Goal: Navigation & Orientation: Understand site structure

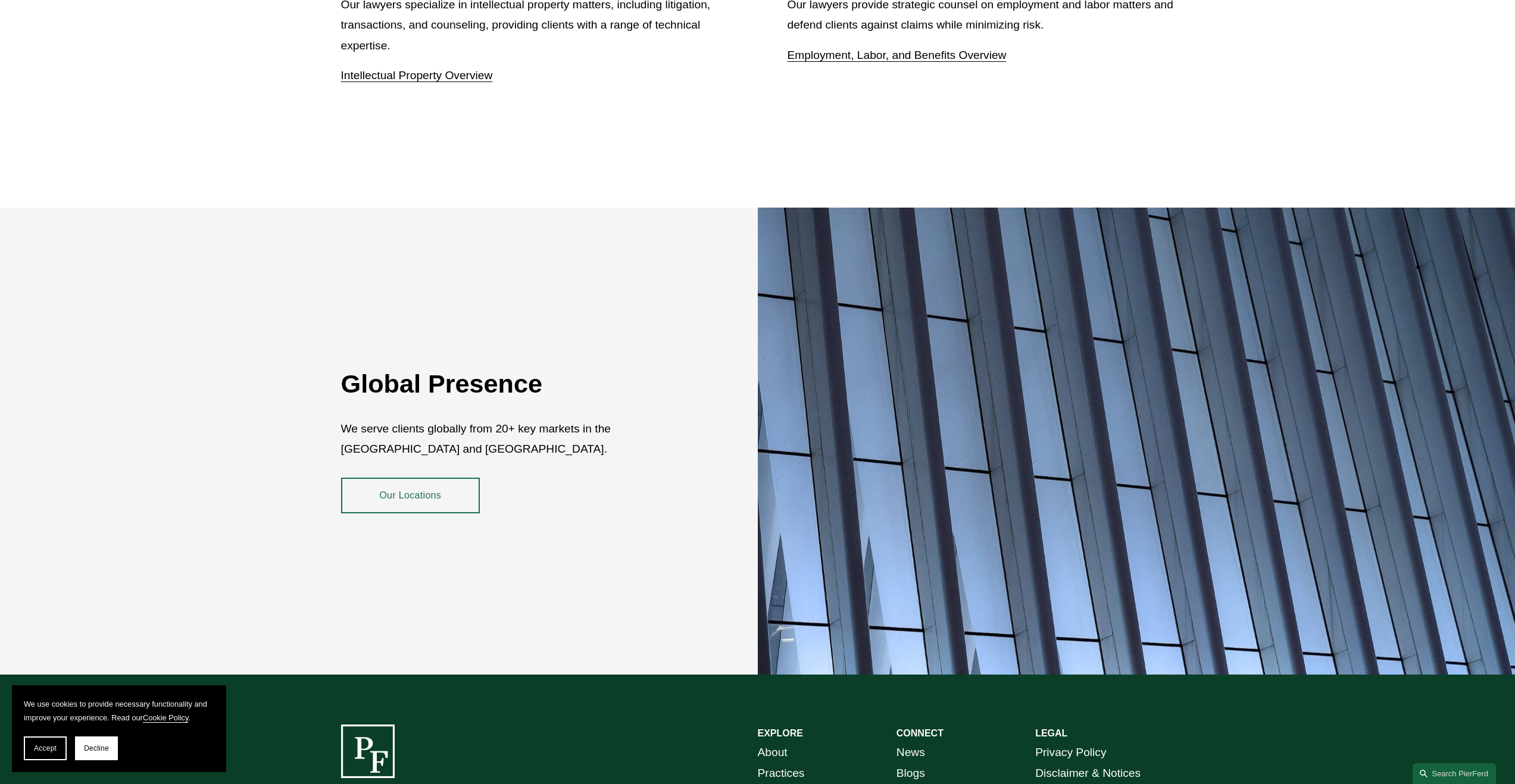
scroll to position [2047, 0]
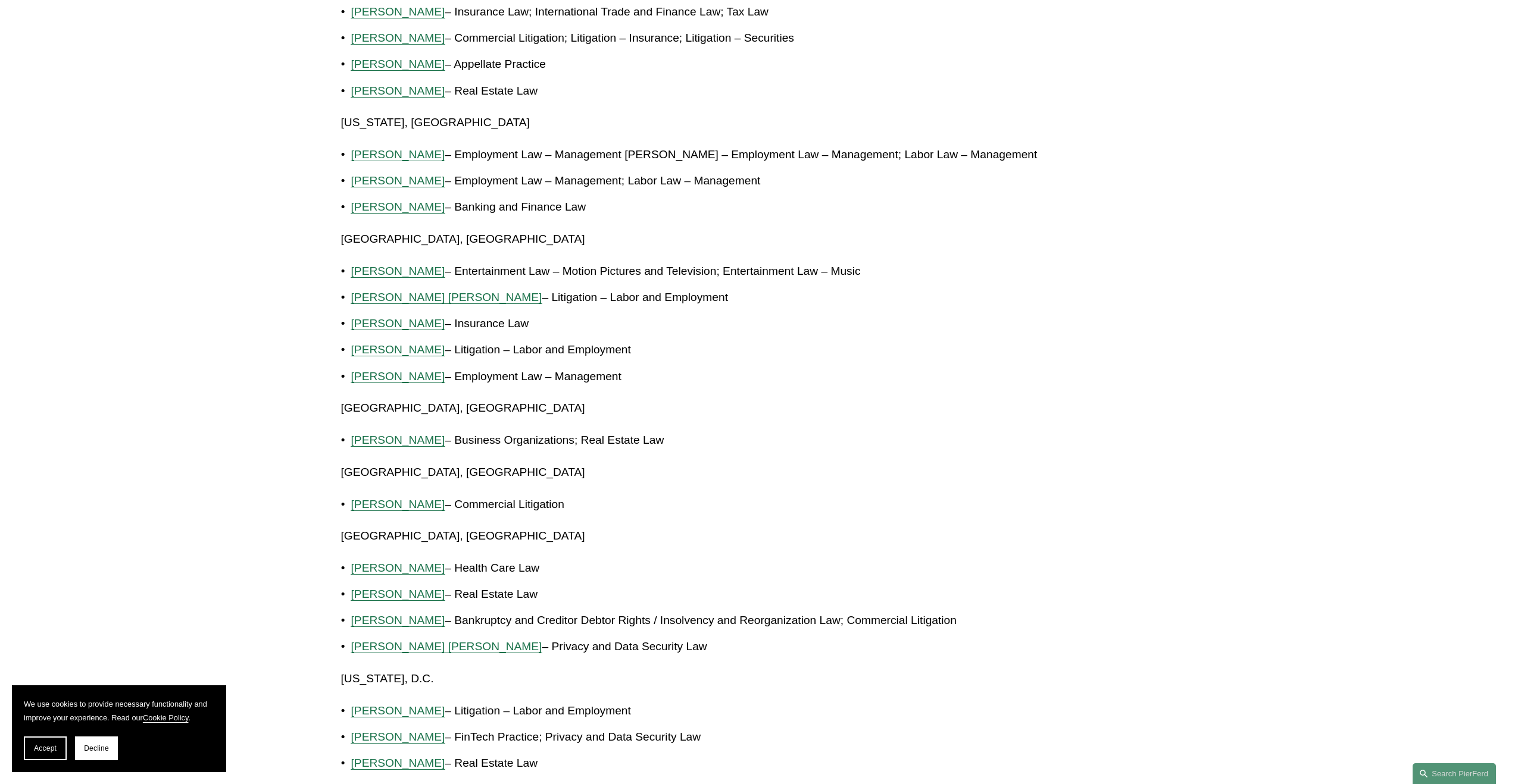
scroll to position [1714, 0]
